Goal: Information Seeking & Learning: Check status

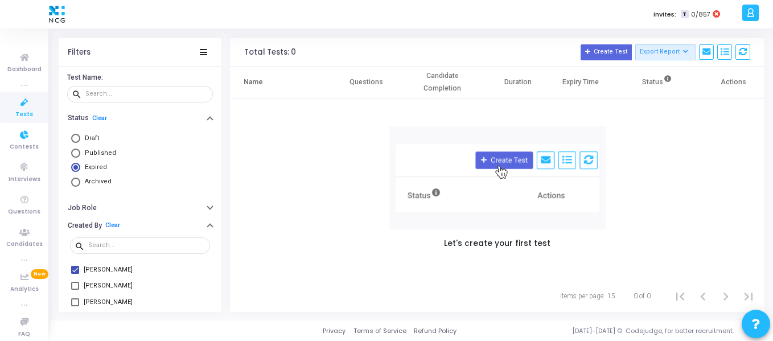
scroll to position [120, 0]
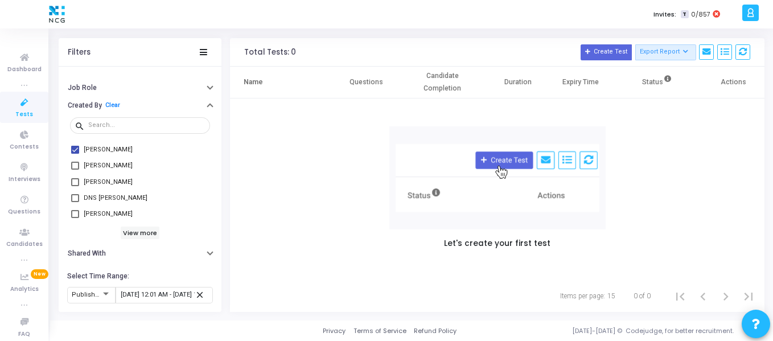
click at [18, 112] on span "Tests" at bounding box center [24, 115] width 18 height 10
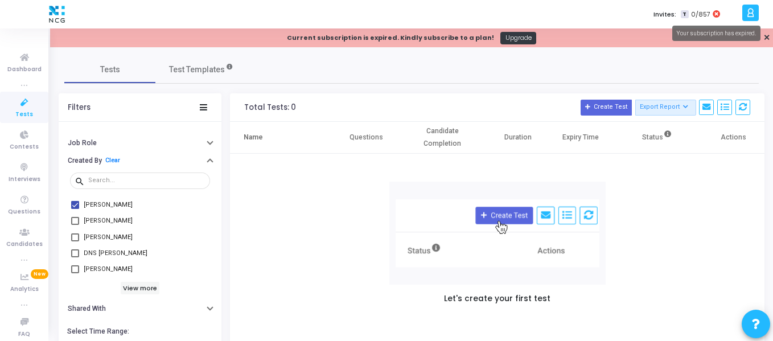
click at [718, 12] on icon at bounding box center [715, 14] width 7 height 8
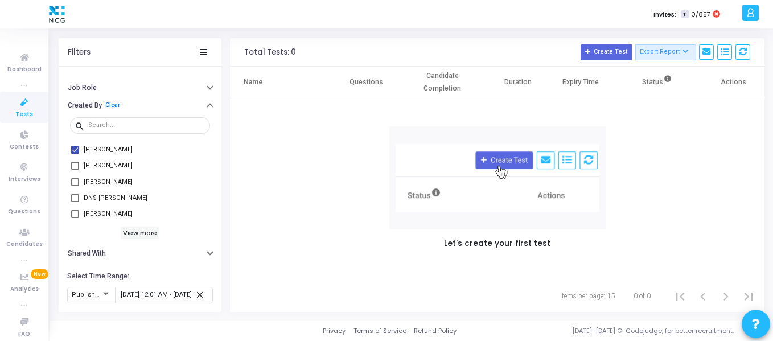
click at [22, 108] on icon at bounding box center [25, 103] width 24 height 14
click at [102, 162] on span "[PERSON_NAME]" at bounding box center [108, 166] width 49 height 14
click at [75, 170] on input "[PERSON_NAME]" at bounding box center [75, 170] width 1 height 1
checkbox input "true"
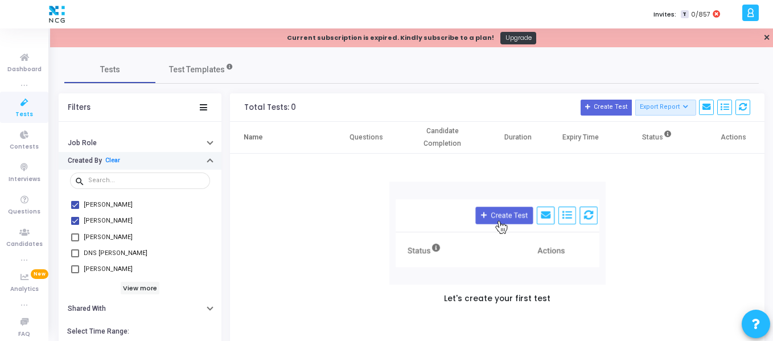
click at [207, 159] on button "Created By Clear" at bounding box center [140, 161] width 163 height 18
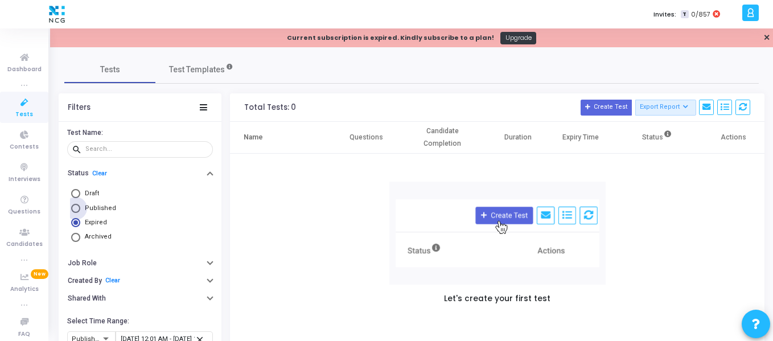
click at [77, 207] on span at bounding box center [75, 208] width 9 height 9
click at [77, 207] on input "Published" at bounding box center [75, 208] width 9 height 9
radio input "true"
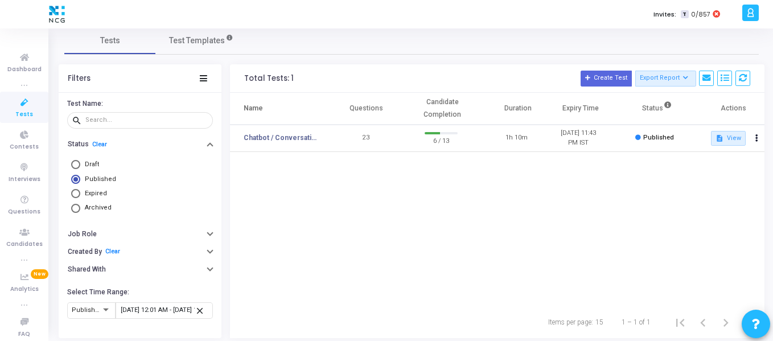
scroll to position [55, 0]
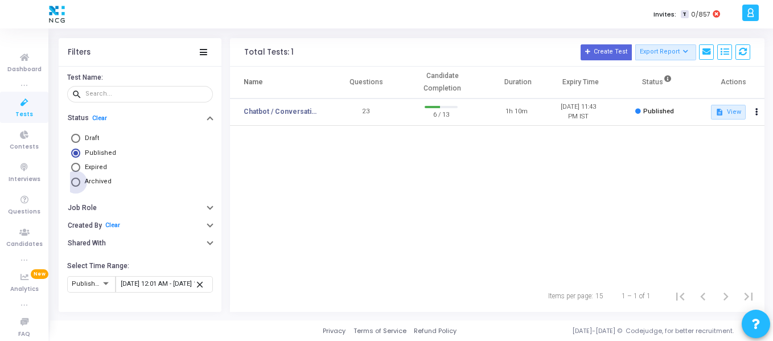
click at [77, 181] on span at bounding box center [75, 182] width 9 height 9
click at [77, 181] on input "Archived" at bounding box center [75, 182] width 9 height 9
radio input "true"
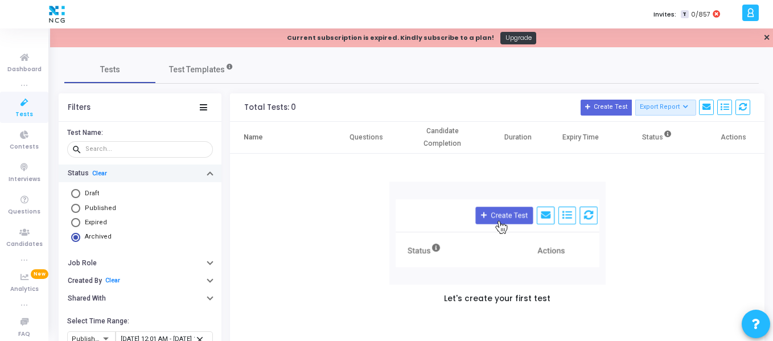
scroll to position [55, 0]
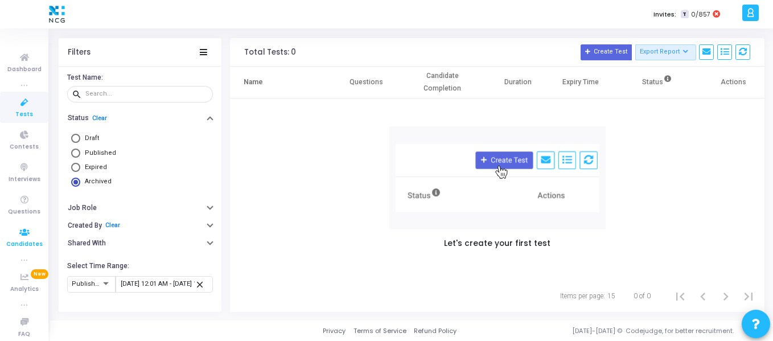
click at [20, 234] on icon at bounding box center [25, 232] width 24 height 14
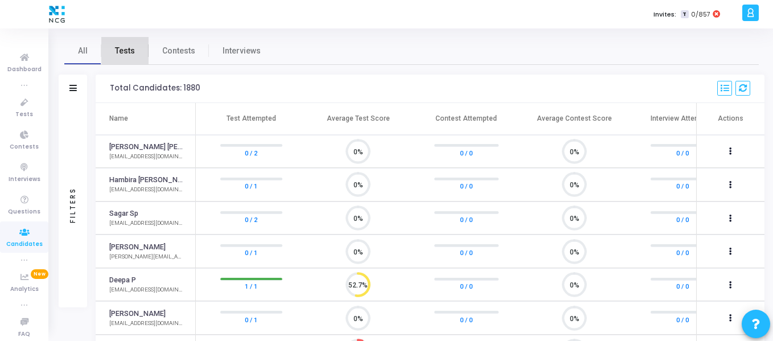
click at [129, 48] on span "Tests" at bounding box center [125, 51] width 20 height 12
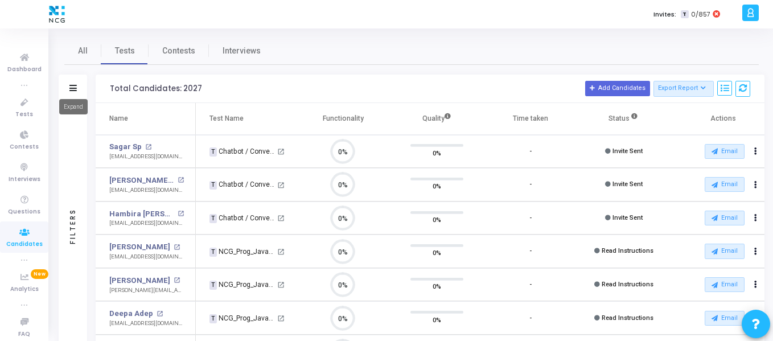
click at [75, 90] on icon at bounding box center [72, 88] width 7 height 6
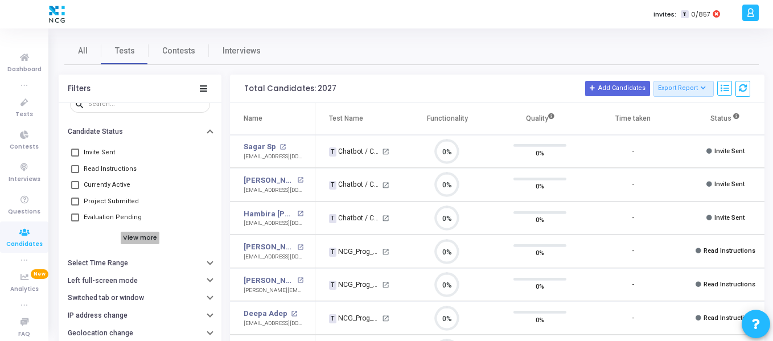
click at [138, 239] on h6 "View more" at bounding box center [140, 238] width 39 height 13
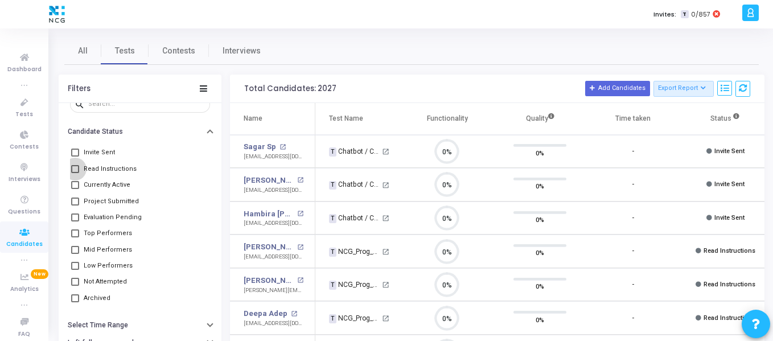
click at [78, 170] on span at bounding box center [75, 169] width 8 height 8
click at [75, 173] on input "Read Instructions" at bounding box center [75, 173] width 1 height 1
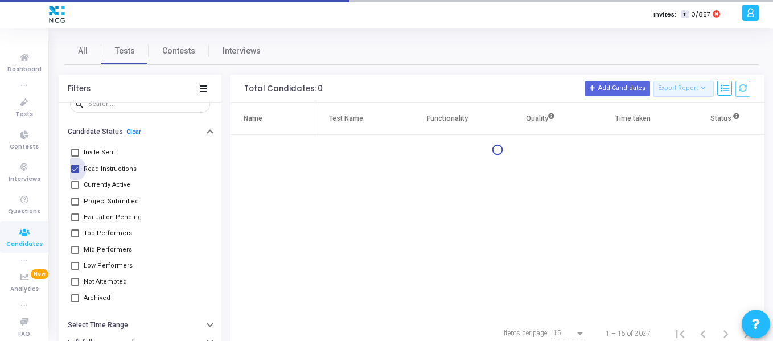
click at [78, 170] on span at bounding box center [75, 169] width 8 height 8
click at [75, 173] on input "Read Instructions" at bounding box center [75, 173] width 1 height 1
click at [78, 170] on span at bounding box center [75, 169] width 8 height 8
click at [75, 173] on input "Read Instructions" at bounding box center [75, 173] width 1 height 1
click at [78, 170] on span at bounding box center [75, 169] width 8 height 8
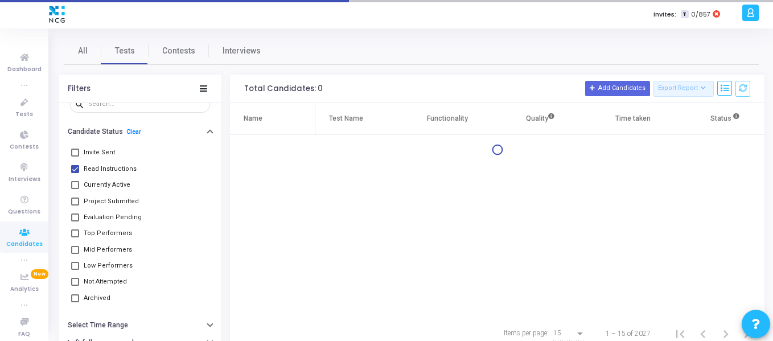
click at [75, 173] on input "Read Instructions" at bounding box center [75, 173] width 1 height 1
checkbox input "false"
click at [78, 187] on span at bounding box center [75, 185] width 8 height 8
click at [75, 189] on input "Currently Active" at bounding box center [75, 189] width 1 height 1
checkbox input "true"
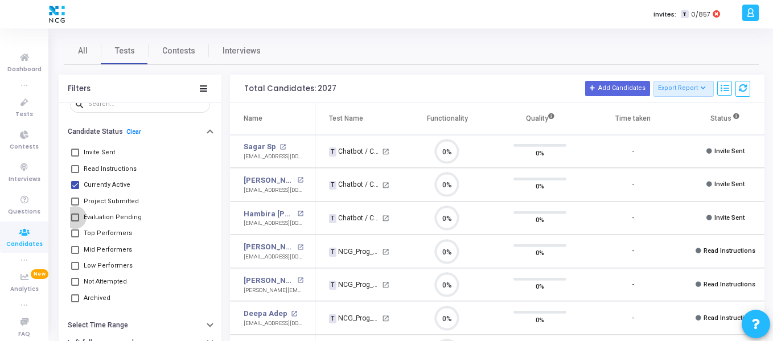
click at [79, 216] on span at bounding box center [75, 217] width 8 height 8
click at [75, 221] on input "Evaluation Pending" at bounding box center [75, 221] width 1 height 1
checkbox input "true"
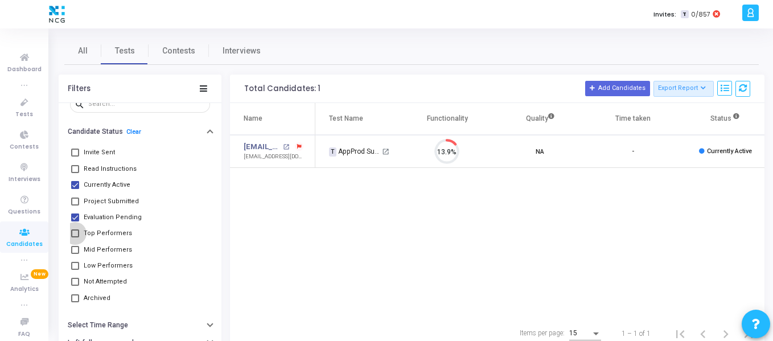
click at [77, 231] on span at bounding box center [75, 233] width 8 height 8
click at [75, 237] on input "Top Performers" at bounding box center [75, 237] width 1 height 1
checkbox input "true"
click at [76, 249] on span at bounding box center [75, 250] width 8 height 8
click at [75, 254] on input "Mid Performers" at bounding box center [75, 254] width 1 height 1
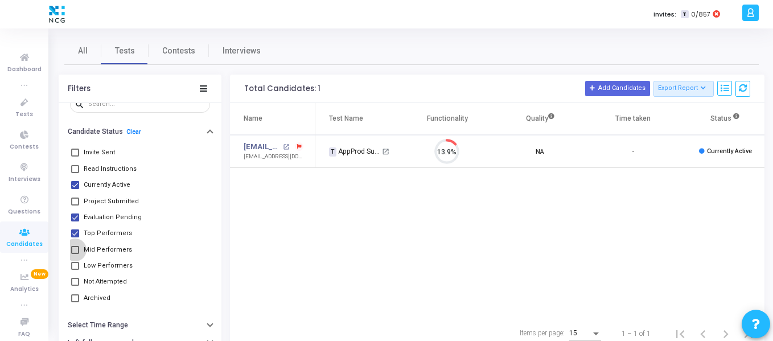
checkbox input "true"
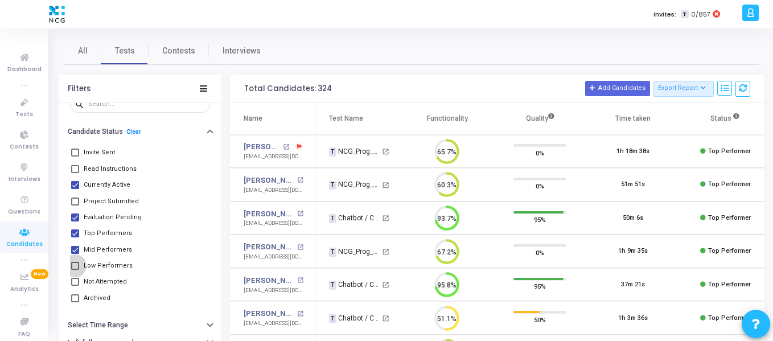
click at [76, 262] on span at bounding box center [75, 266] width 8 height 8
click at [75, 270] on input "Low Performers" at bounding box center [75, 270] width 1 height 1
checkbox input "true"
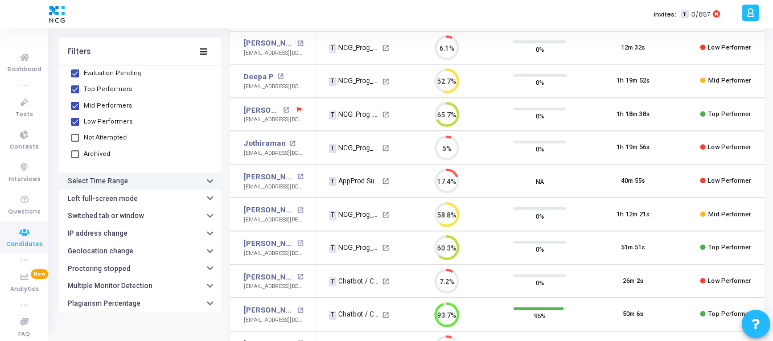
click at [130, 183] on button "Select Time Range" at bounding box center [140, 181] width 163 height 18
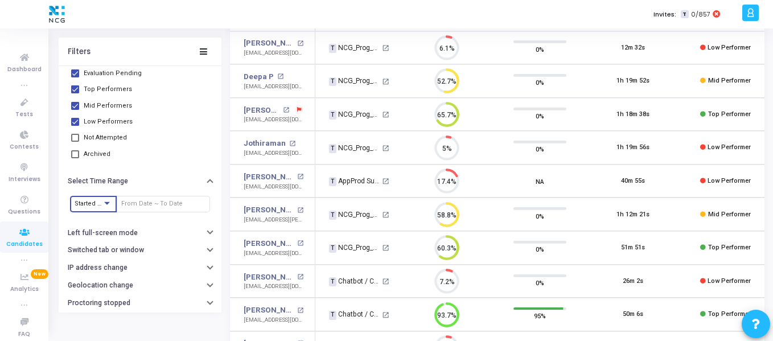
click at [104, 205] on div at bounding box center [107, 202] width 10 height 9
click at [108, 224] on span "Invited At" at bounding box center [98, 222] width 47 height 19
click at [131, 204] on input "text" at bounding box center [163, 203] width 84 height 7
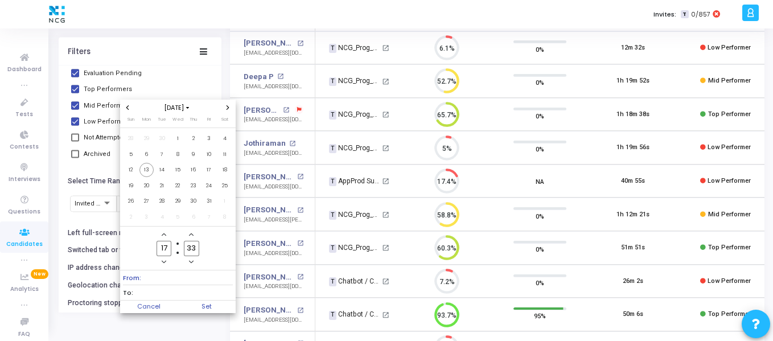
click at [125, 110] on span "Previous month" at bounding box center [128, 108] width 10 height 10
click at [147, 135] on span "1" at bounding box center [146, 138] width 14 height 14
click at [165, 235] on icon "Add a hour" at bounding box center [164, 234] width 5 height 5
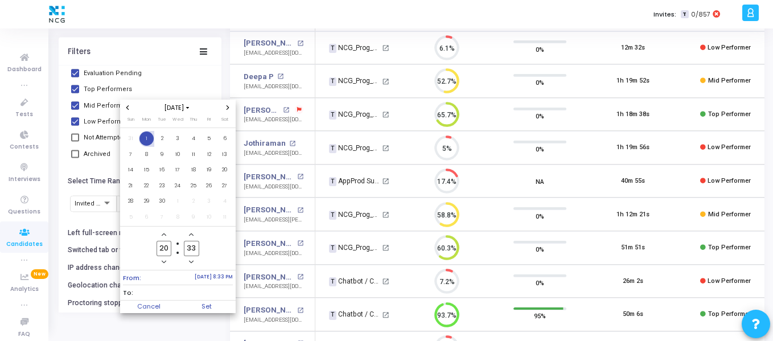
click at [165, 235] on icon "Add a hour" at bounding box center [164, 234] width 5 height 5
type input "00"
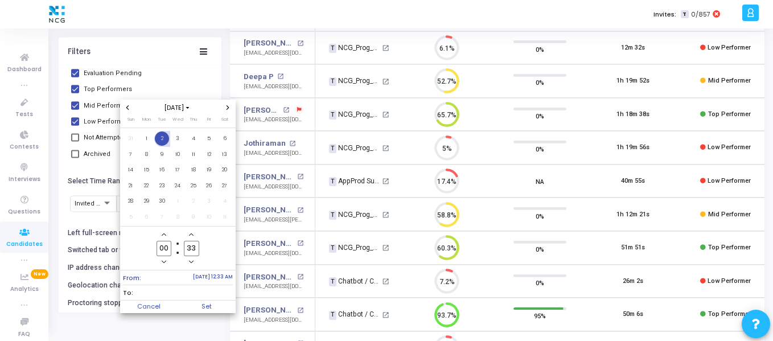
click at [196, 248] on input "33" at bounding box center [191, 248] width 15 height 15
type input "3"
click at [147, 142] on span "1" at bounding box center [146, 138] width 14 height 14
click at [192, 290] on span "To:" at bounding box center [178, 292] width 110 height 14
click at [163, 199] on span "30" at bounding box center [162, 201] width 14 height 14
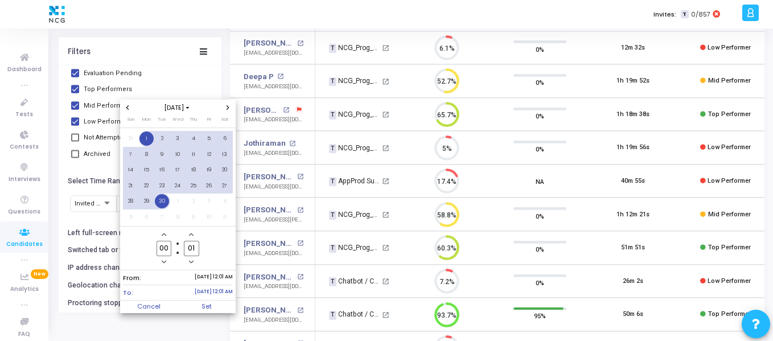
click at [190, 264] on icon "Minus a minute" at bounding box center [191, 261] width 5 height 5
type input "00"
click at [190, 264] on icon "Minus a minute" at bounding box center [191, 261] width 5 height 5
type input "23"
type input "59"
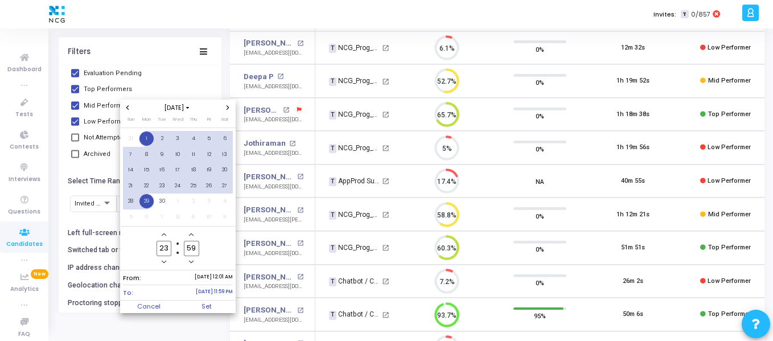
click at [204, 294] on span "[DATE] 11:59 PM" at bounding box center [214, 293] width 37 height 10
click at [162, 204] on span "30" at bounding box center [162, 201] width 14 height 14
type input "00"
type input "01"
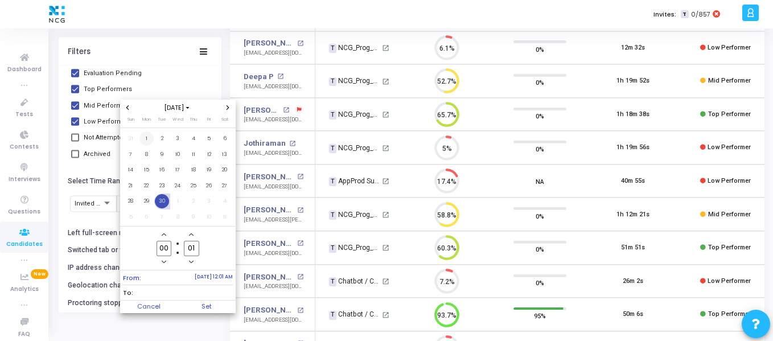
click at [147, 138] on span "1" at bounding box center [146, 138] width 14 height 14
click at [195, 294] on span "To:" at bounding box center [178, 292] width 110 height 14
click at [162, 200] on span "30" at bounding box center [162, 201] width 14 height 14
type input "23"
type input "59"
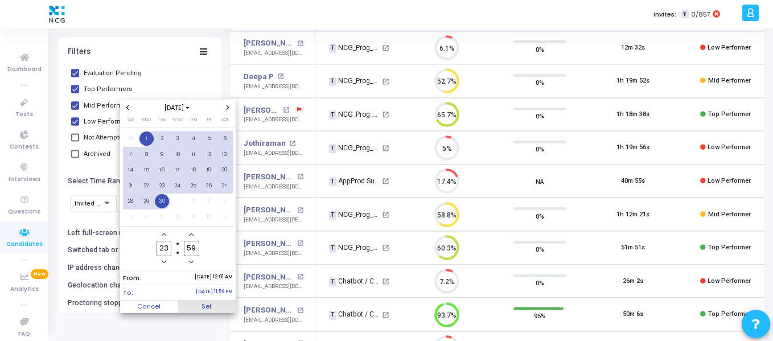
click at [209, 306] on span "Set" at bounding box center [207, 306] width 58 height 13
type input "[DATE] 12:01 AM - [DATE] 11:59 PM"
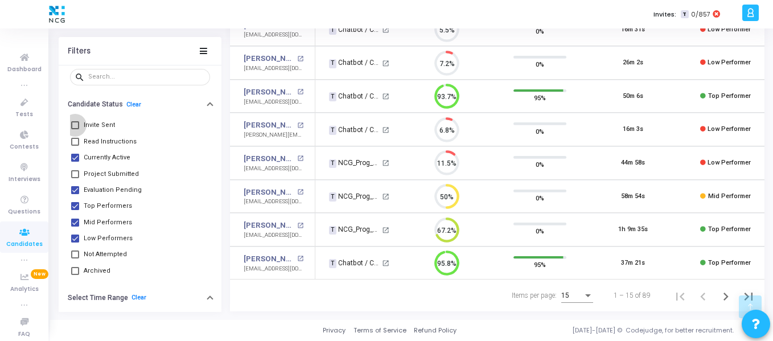
click at [75, 122] on span at bounding box center [75, 125] width 8 height 8
click at [75, 129] on input "Invite Sent" at bounding box center [75, 129] width 1 height 1
checkbox input "true"
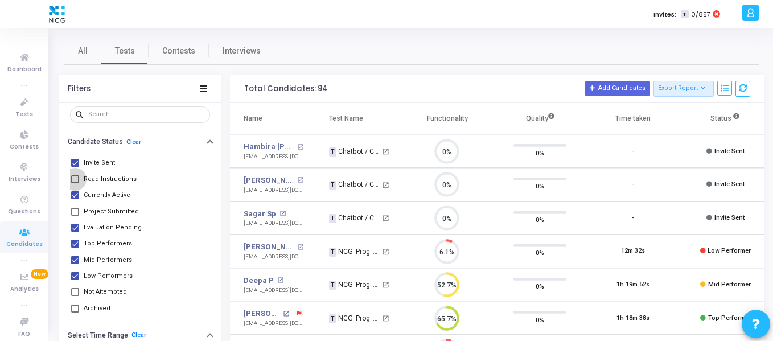
click at [75, 179] on span at bounding box center [75, 179] width 8 height 8
click at [75, 183] on input "Read Instructions" at bounding box center [75, 183] width 1 height 1
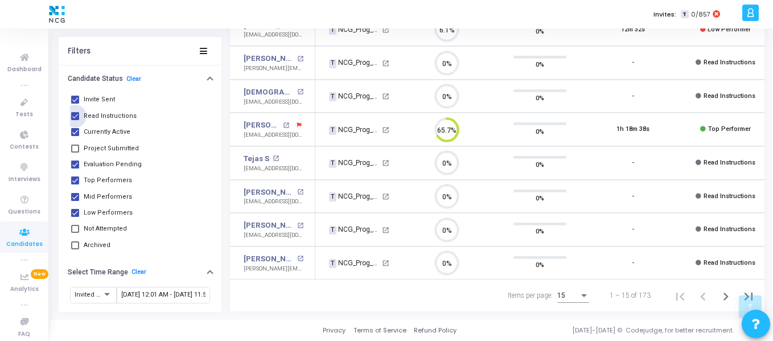
click at [76, 117] on span at bounding box center [75, 116] width 8 height 8
click at [75, 120] on input "Read Instructions" at bounding box center [75, 120] width 1 height 1
checkbox input "false"
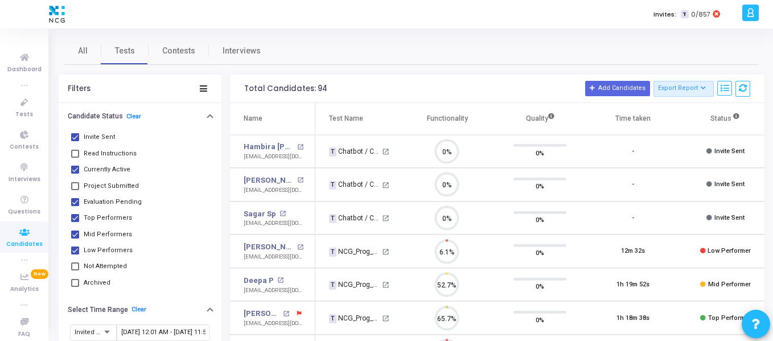
scroll to position [24, 29]
click at [76, 170] on span at bounding box center [75, 170] width 8 height 8
click at [75, 174] on input "Currently Active" at bounding box center [75, 174] width 1 height 1
checkbox input "false"
click at [76, 204] on span at bounding box center [75, 202] width 8 height 8
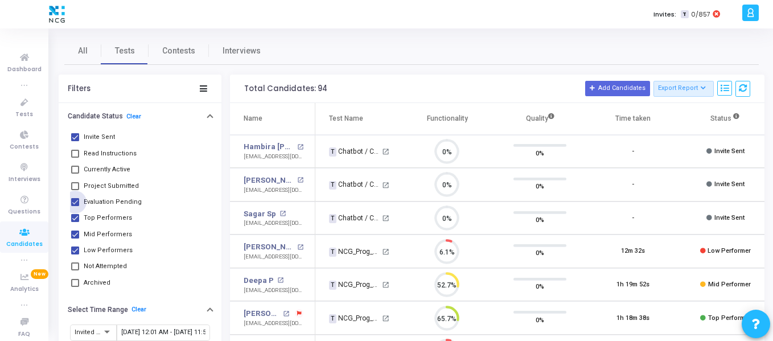
click at [75, 206] on input "Evaluation Pending" at bounding box center [75, 206] width 1 height 1
checkbox input "false"
click at [75, 220] on span at bounding box center [75, 218] width 8 height 8
click at [75, 222] on input "Top Performers" at bounding box center [75, 222] width 1 height 1
checkbox input "false"
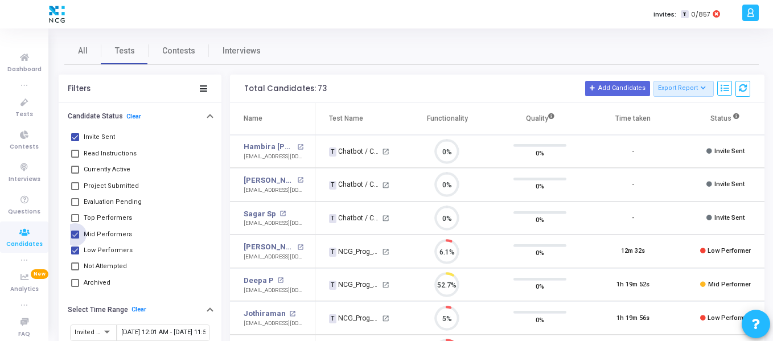
click at [75, 233] on span at bounding box center [75, 234] width 8 height 8
click at [75, 238] on input "Mid Performers" at bounding box center [75, 238] width 1 height 1
checkbox input "false"
click at [75, 250] on span at bounding box center [75, 250] width 8 height 8
click at [75, 254] on input "Low Performers" at bounding box center [75, 254] width 1 height 1
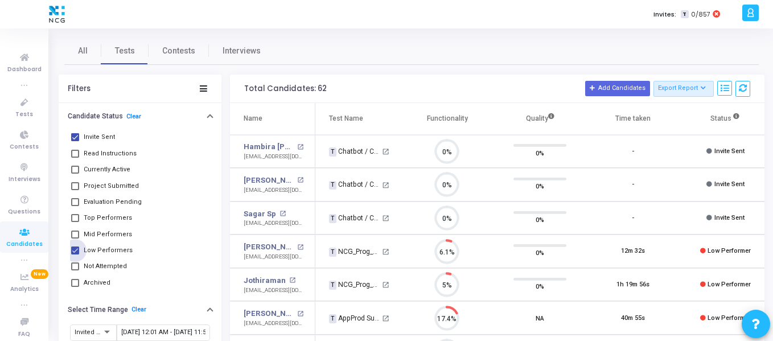
checkbox input "false"
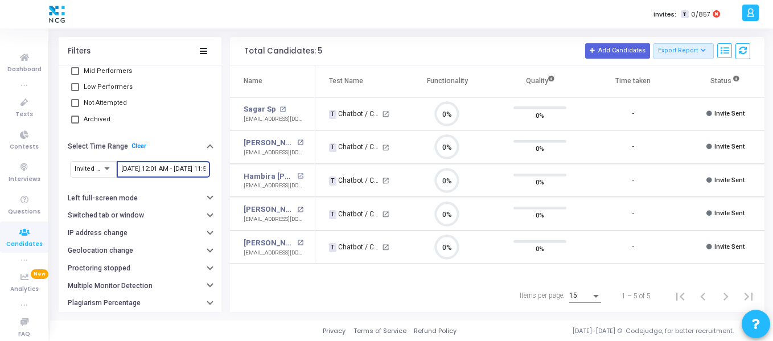
click at [141, 170] on input "[DATE] 12:01 AM - [DATE] 11:59 PM" at bounding box center [163, 169] width 84 height 7
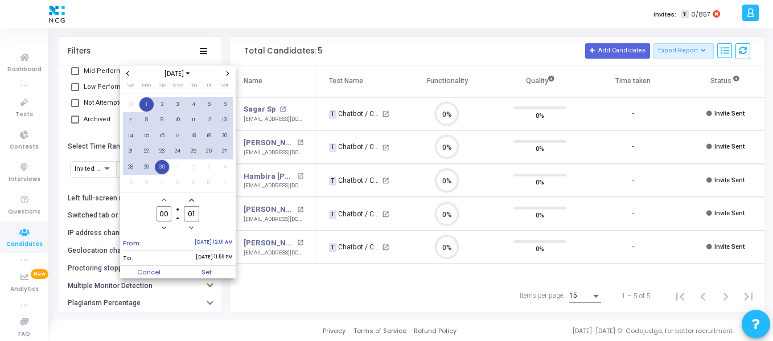
click at [129, 72] on icon "Previous month" at bounding box center [127, 73] width 3 height 5
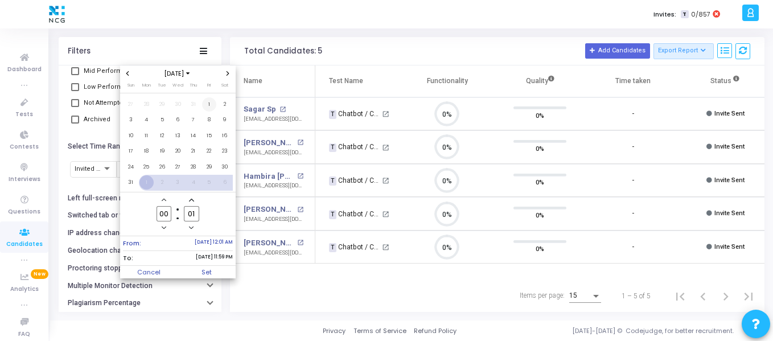
click at [208, 105] on span "1" at bounding box center [209, 104] width 14 height 14
click at [187, 258] on span "To:" at bounding box center [178, 258] width 110 height 14
click at [129, 180] on span "31" at bounding box center [130, 182] width 14 height 14
type input "23"
type input "59"
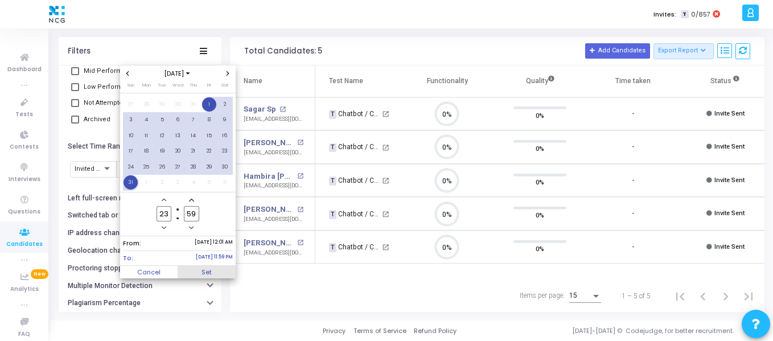
click at [206, 274] on span "Set" at bounding box center [207, 272] width 58 height 13
type input "[DATE] 12:01 AM - [DATE] 11:59 PM"
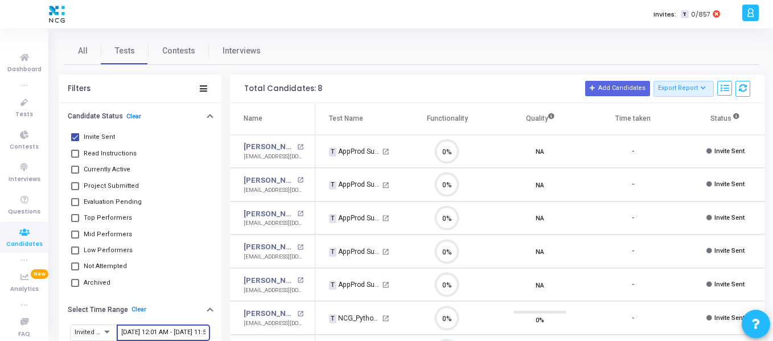
click at [75, 252] on span at bounding box center [75, 250] width 8 height 8
click at [75, 254] on input "Low Performers" at bounding box center [75, 254] width 1 height 1
checkbox input "true"
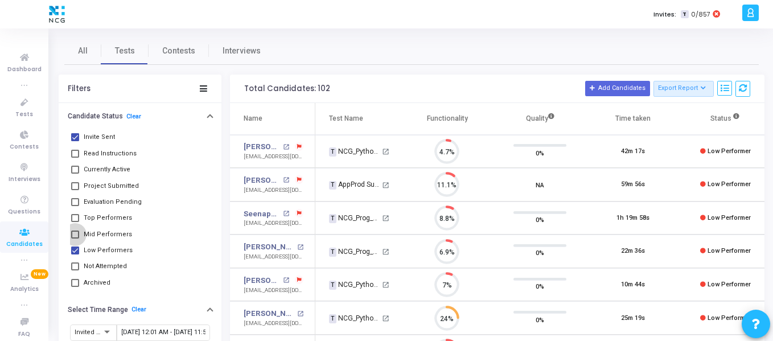
click at [75, 236] on span at bounding box center [75, 234] width 8 height 8
click at [75, 238] on input "Mid Performers" at bounding box center [75, 238] width 1 height 1
checkbox input "true"
click at [76, 215] on span at bounding box center [75, 218] width 8 height 8
click at [75, 222] on input "Top Performers" at bounding box center [75, 222] width 1 height 1
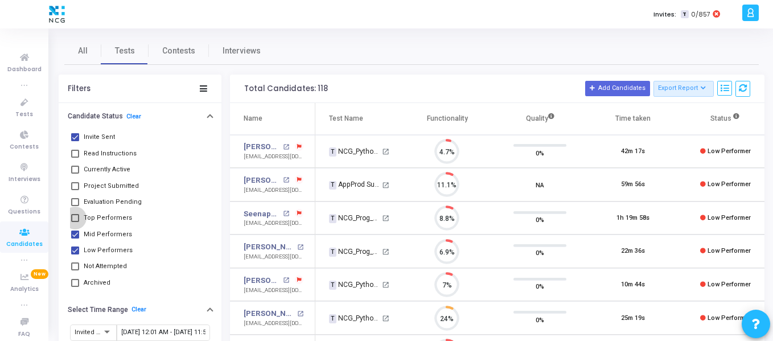
checkbox input "true"
click at [76, 201] on span at bounding box center [75, 202] width 8 height 8
click at [75, 206] on input "Evaluation Pending" at bounding box center [75, 206] width 1 height 1
checkbox input "true"
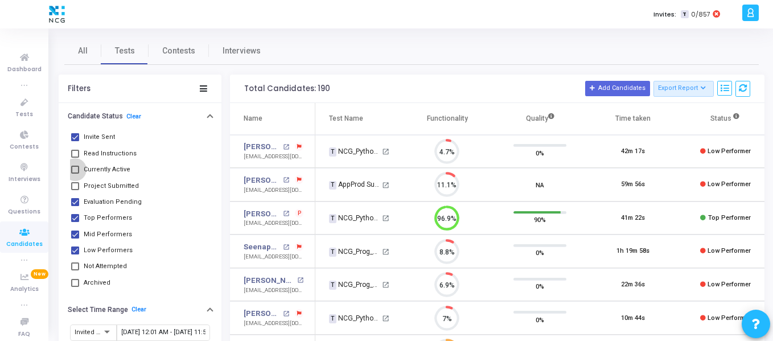
click at [76, 171] on span at bounding box center [75, 170] width 8 height 8
click at [75, 174] on input "Currently Active" at bounding box center [75, 174] width 1 height 1
checkbox input "true"
click at [75, 154] on span at bounding box center [75, 154] width 8 height 8
click at [75, 158] on input "Read Instructions" at bounding box center [75, 158] width 1 height 1
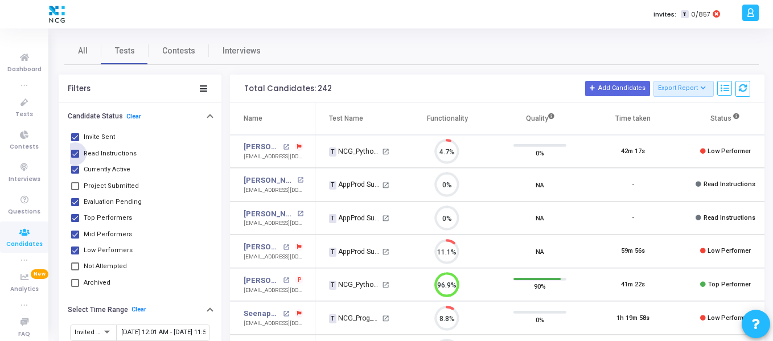
click at [76, 155] on span at bounding box center [75, 154] width 8 height 8
click at [75, 158] on input "Read Instructions" at bounding box center [75, 158] width 1 height 1
checkbox input "false"
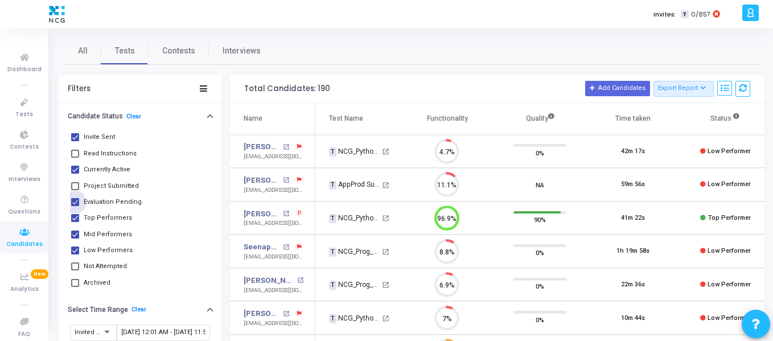
click at [76, 203] on span at bounding box center [75, 202] width 8 height 8
click at [75, 206] on input "Evaluation Pending" at bounding box center [75, 206] width 1 height 1
checkbox input "false"
click at [114, 169] on span "Currently Active" at bounding box center [107, 170] width 47 height 14
click at [75, 174] on input "Currently Active" at bounding box center [75, 174] width 1 height 1
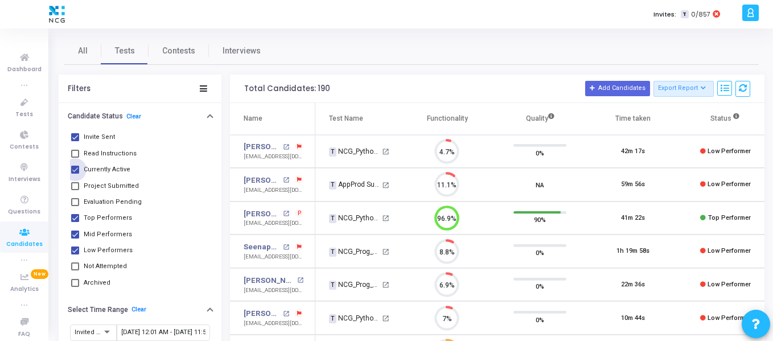
checkbox input "false"
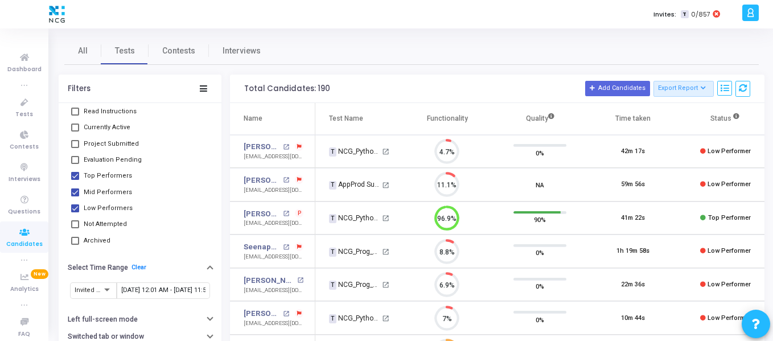
click at [76, 242] on span at bounding box center [75, 241] width 8 height 8
click at [75, 245] on input "Archived" at bounding box center [75, 245] width 1 height 1
checkbox input "true"
